Goal: Find specific page/section: Find specific page/section

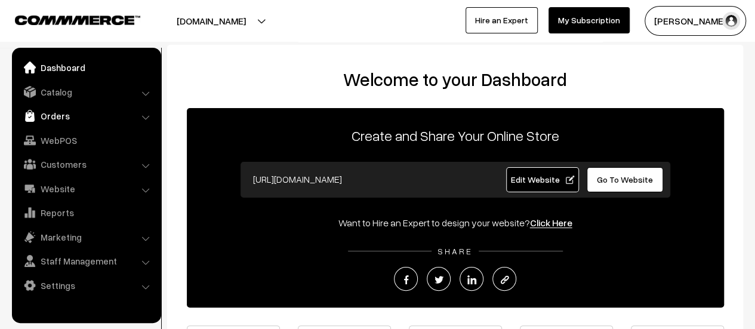
click at [51, 110] on link "Orders" at bounding box center [86, 115] width 142 height 21
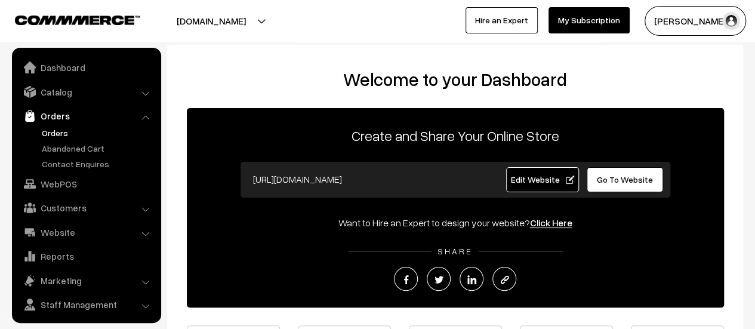
click at [47, 129] on link "Orders" at bounding box center [98, 132] width 118 height 13
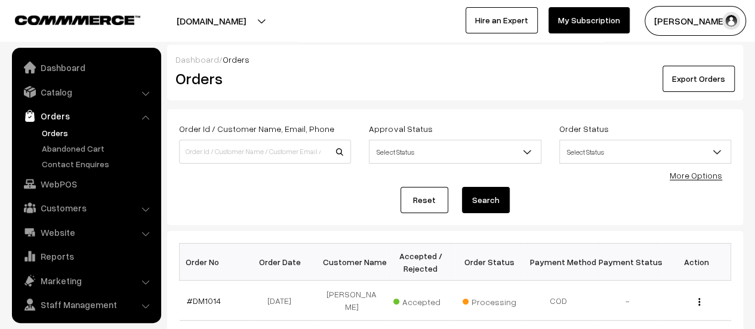
scroll to position [27, 0]
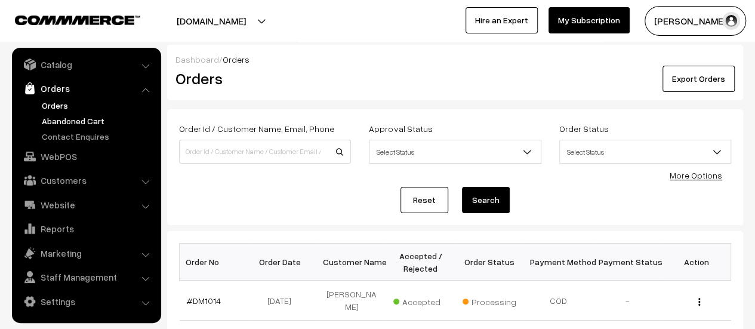
click at [51, 118] on link "Abandoned Cart" at bounding box center [98, 121] width 118 height 13
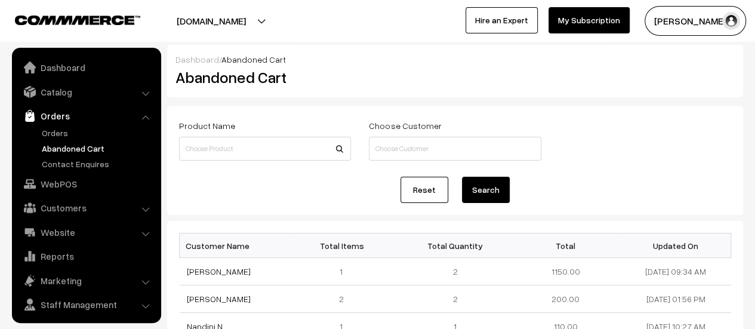
scroll to position [27, 0]
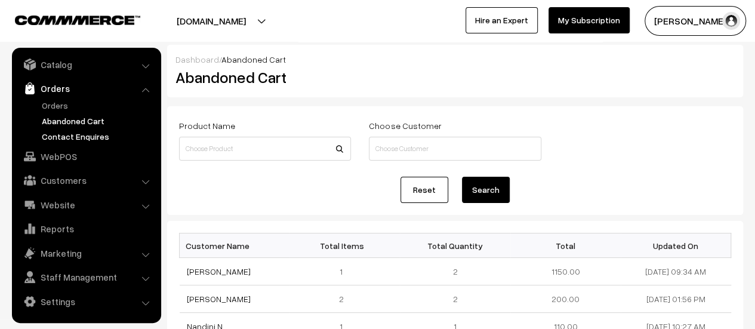
click at [60, 134] on link "Contact Enquires" at bounding box center [98, 136] width 118 height 13
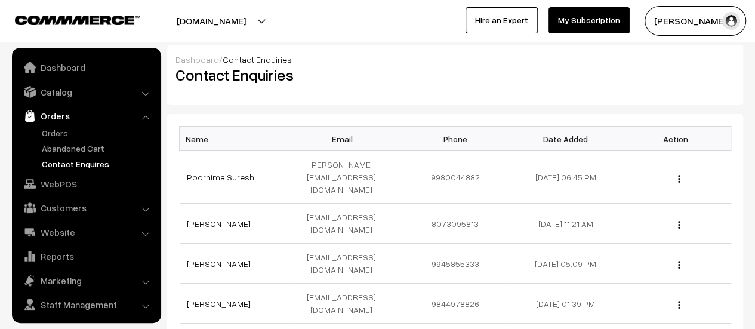
scroll to position [27, 0]
